Goal: Information Seeking & Learning: Learn about a topic

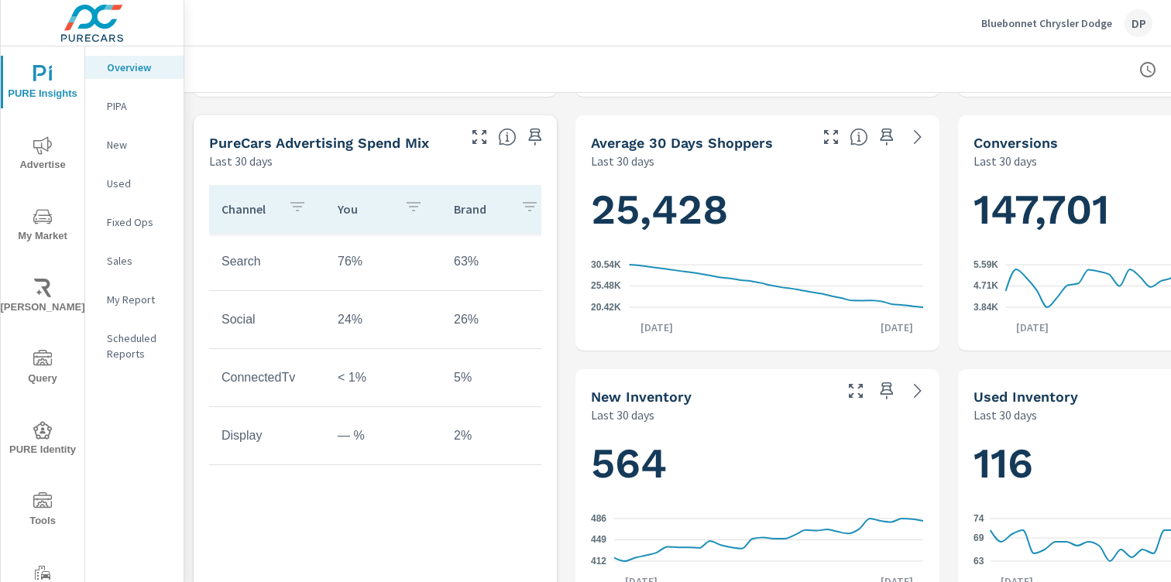
scroll to position [558, 0]
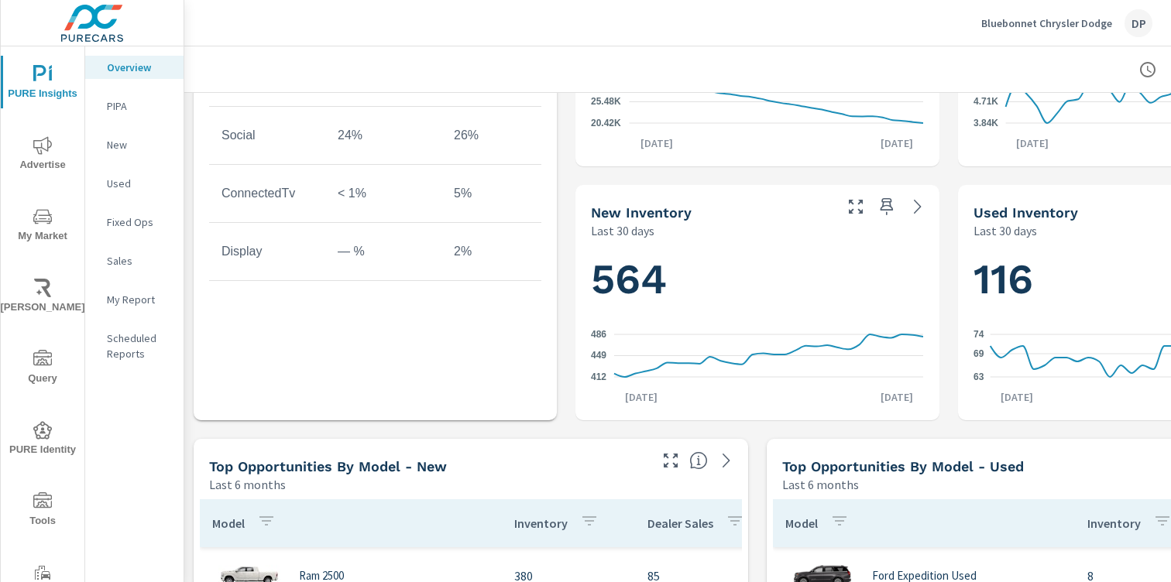
scroll to position [1056, 0]
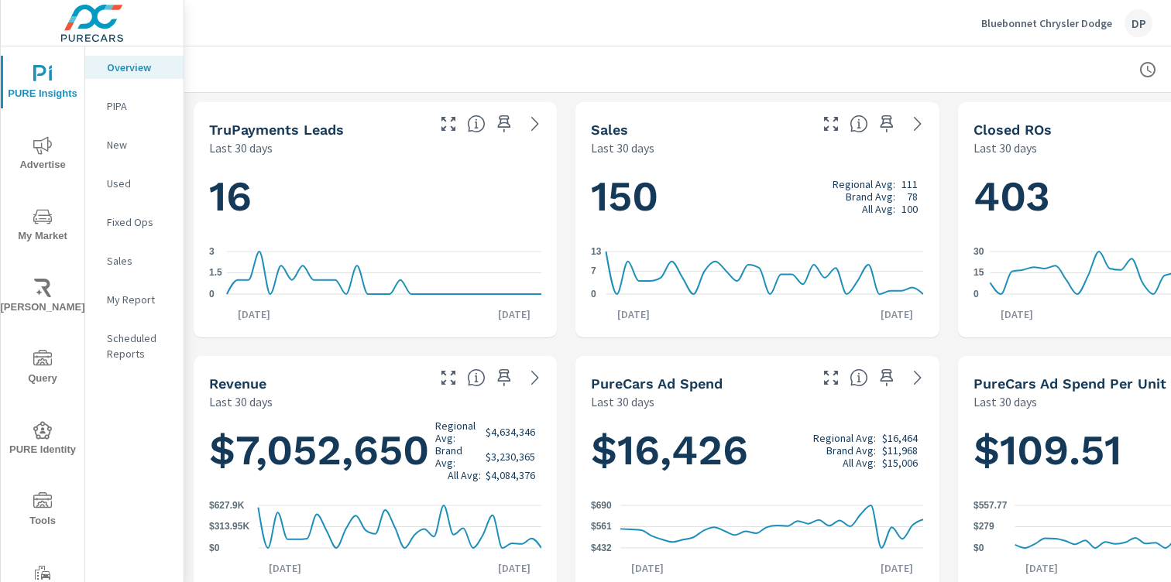
click at [26, 223] on span "My Market" at bounding box center [42, 227] width 74 height 38
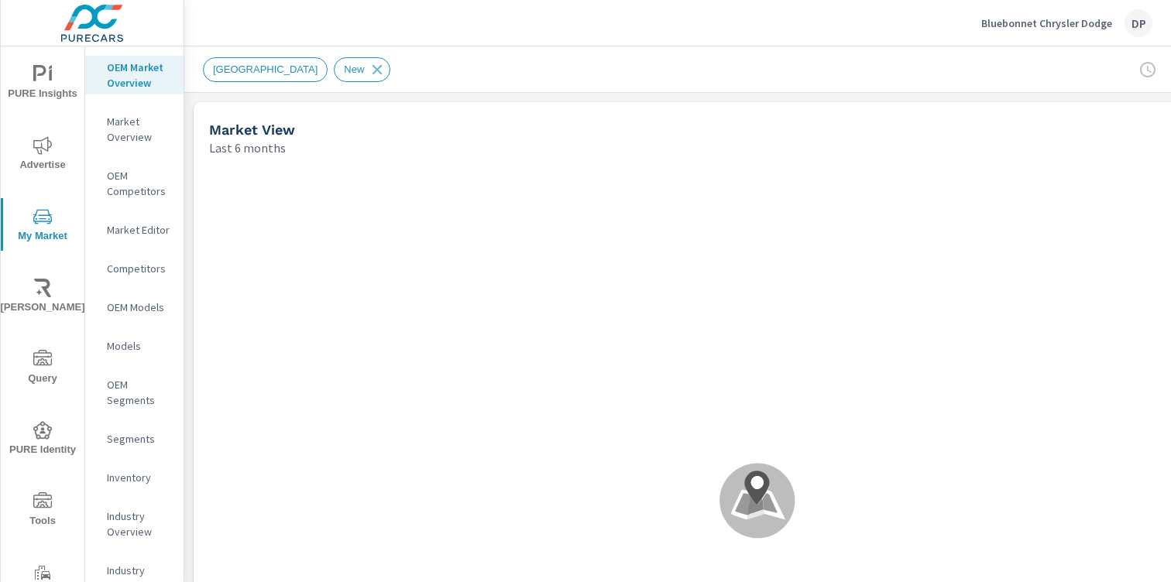
scroll to position [465, 0]
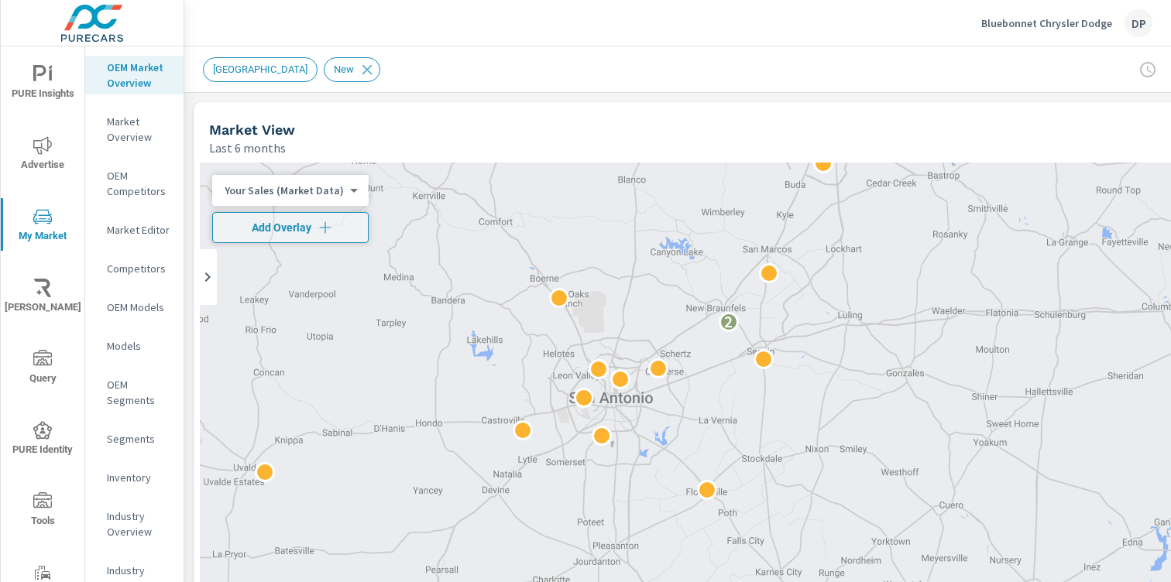
drag, startPoint x: 695, startPoint y: 355, endPoint x: 688, endPoint y: 302, distance: 53.1
click at [688, 302] on div "2" at bounding box center [757, 477] width 1115 height 629
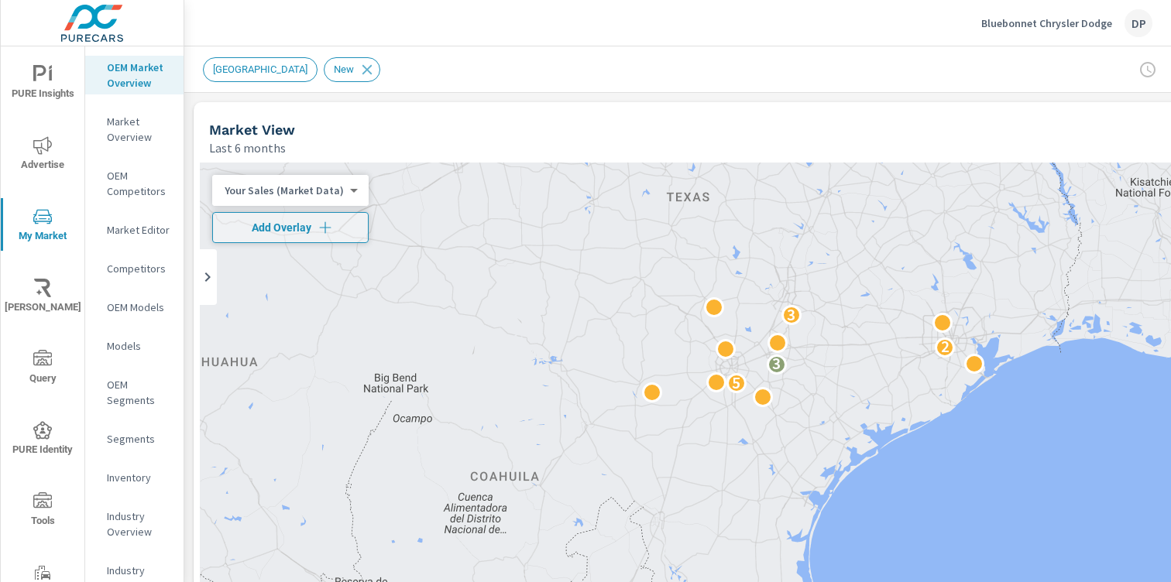
drag, startPoint x: 1048, startPoint y: 424, endPoint x: 969, endPoint y: 421, distance: 79.8
click at [969, 421] on div "5 3 2 3" at bounding box center [757, 477] width 1115 height 629
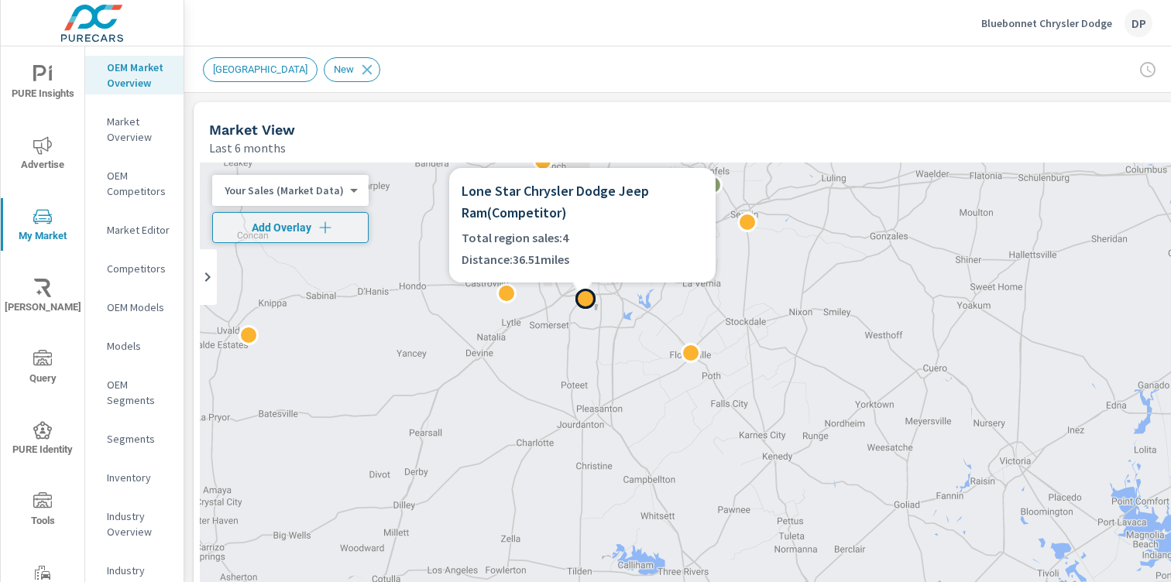
click at [582, 301] on div at bounding box center [585, 299] width 20 height 20
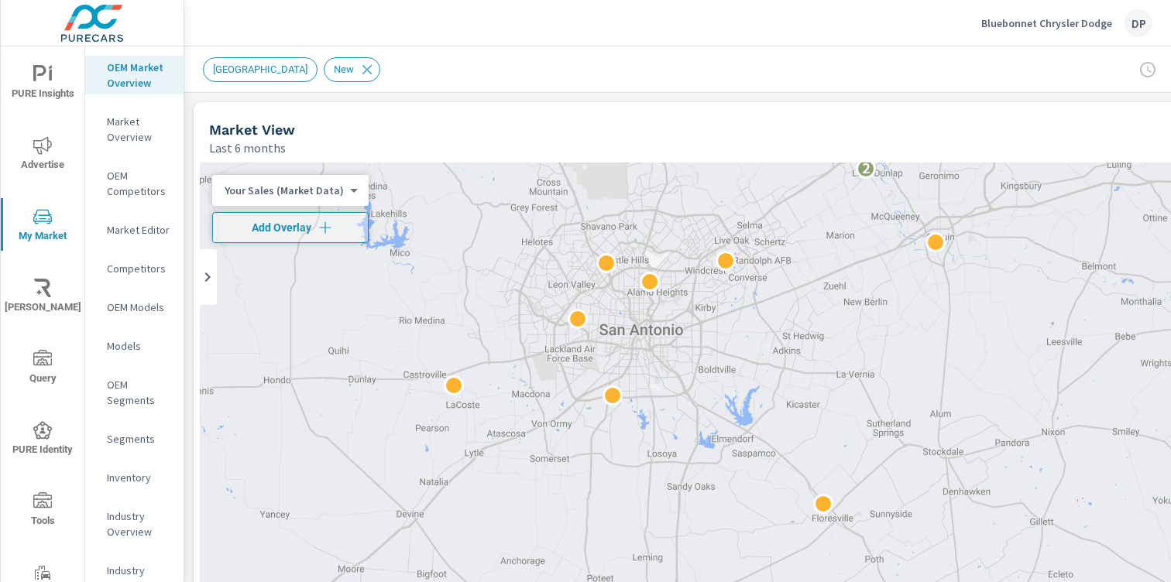
drag, startPoint x: 609, startPoint y: 256, endPoint x: 665, endPoint y: 372, distance: 128.1
click at [665, 372] on div "2" at bounding box center [757, 477] width 1115 height 629
